Goal: Navigation & Orientation: Find specific page/section

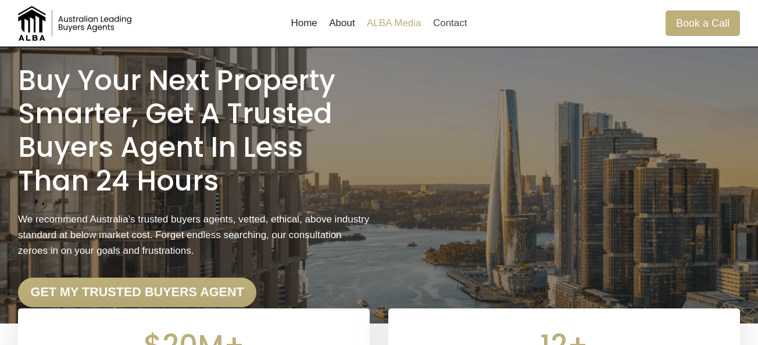
click at [405, 25] on link "ALBA Media" at bounding box center [394, 23] width 66 height 28
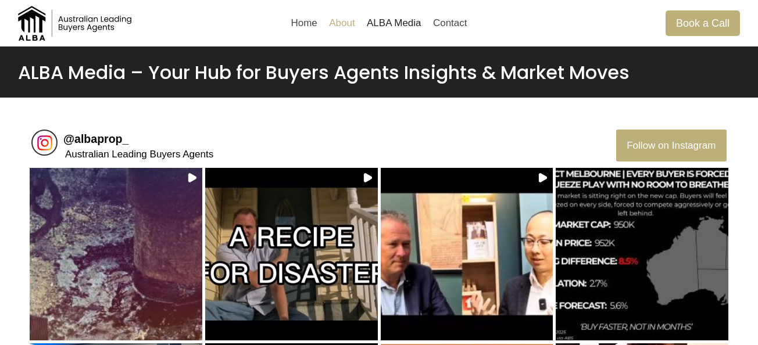
click at [344, 26] on link "About" at bounding box center [342, 23] width 38 height 28
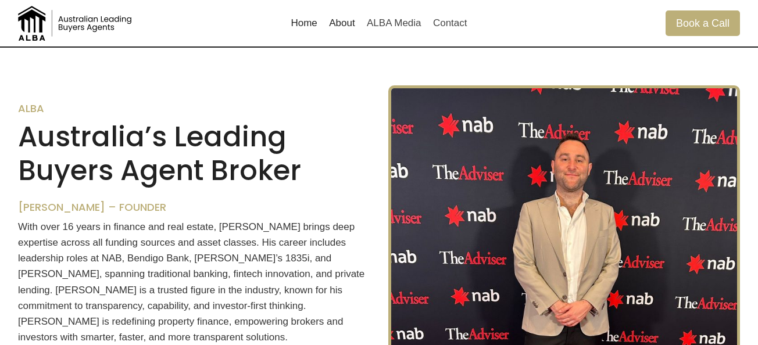
scroll to position [725, 0]
